Goal: Task Accomplishment & Management: Manage account settings

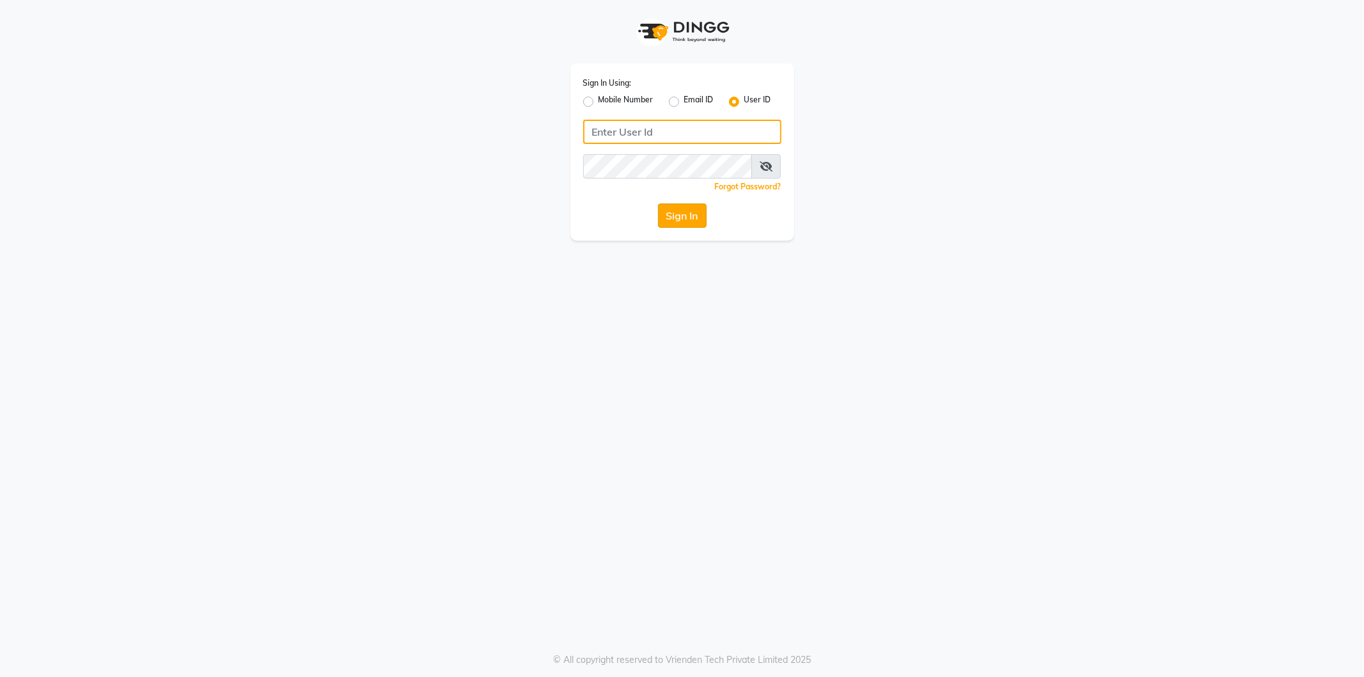
type input "9606078826"
click at [678, 215] on button "Sign In" at bounding box center [682, 215] width 49 height 24
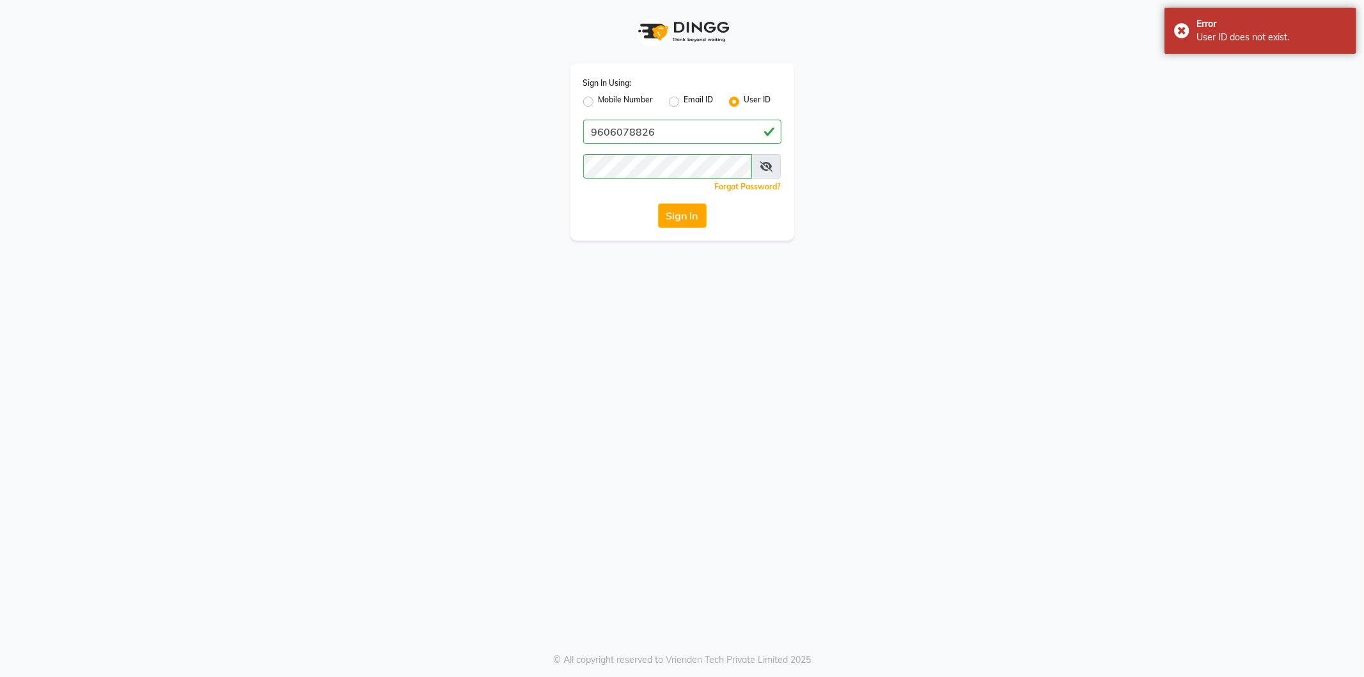
click at [599, 104] on label "Mobile Number" at bounding box center [626, 101] width 55 height 15
click at [599, 102] on input "Mobile Number" at bounding box center [603, 98] width 8 height 8
radio input "true"
radio input "false"
click at [681, 134] on input "Username" at bounding box center [703, 132] width 155 height 24
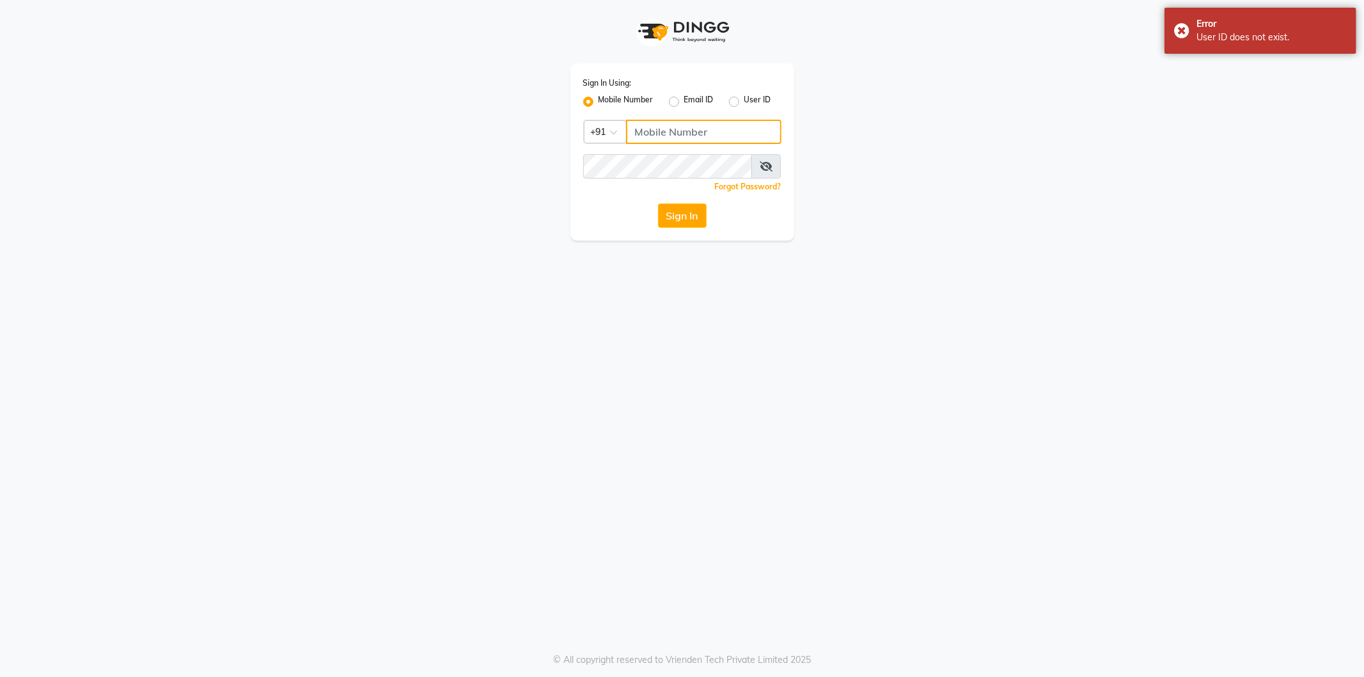
type input "9606078826"
click at [694, 215] on button "Sign In" at bounding box center [682, 215] width 49 height 24
